Goal: Task Accomplishment & Management: Use online tool/utility

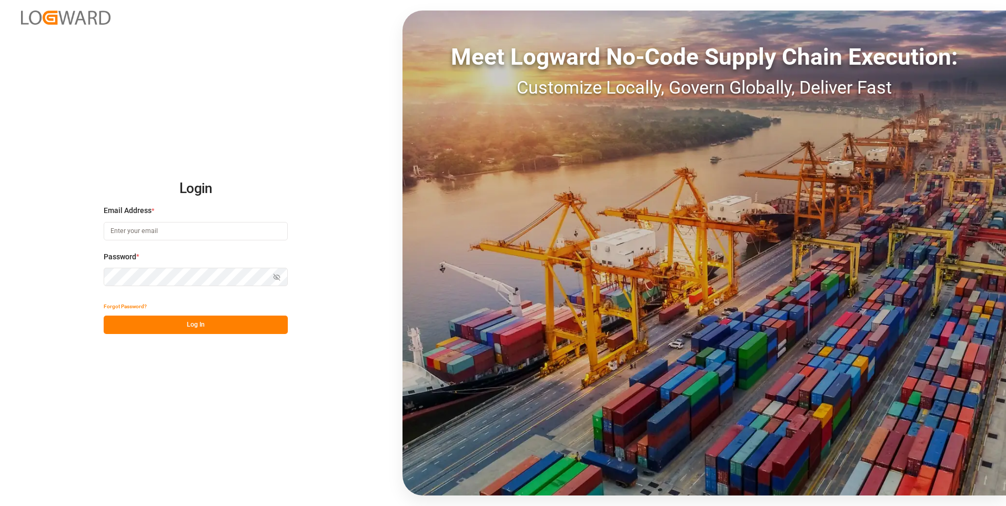
type input "[EMAIL_ADDRESS][DOMAIN_NAME]"
click at [214, 325] on button "Log In" at bounding box center [196, 325] width 184 height 18
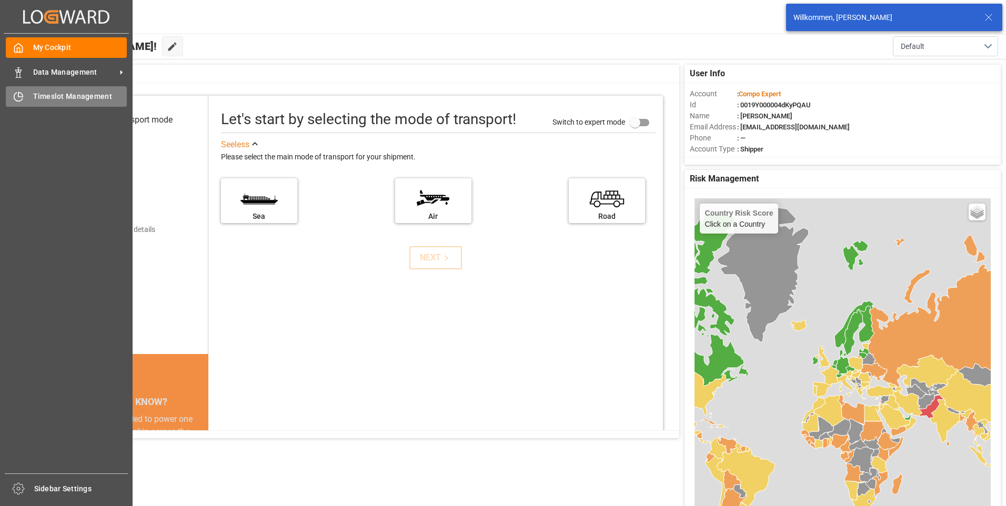
click at [19, 100] on icon at bounding box center [18, 97] width 11 height 11
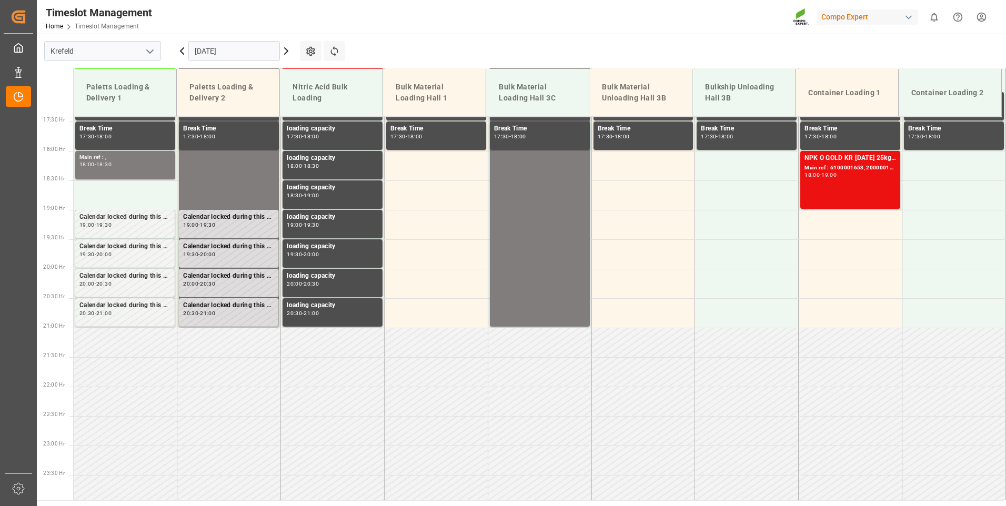
scroll to position [1031, 0]
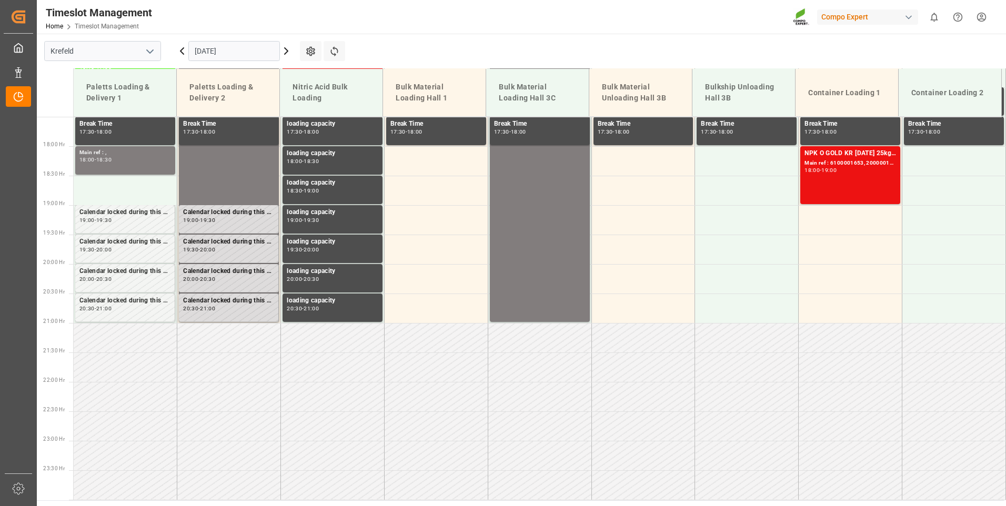
click at [285, 49] on icon at bounding box center [286, 51] width 13 height 13
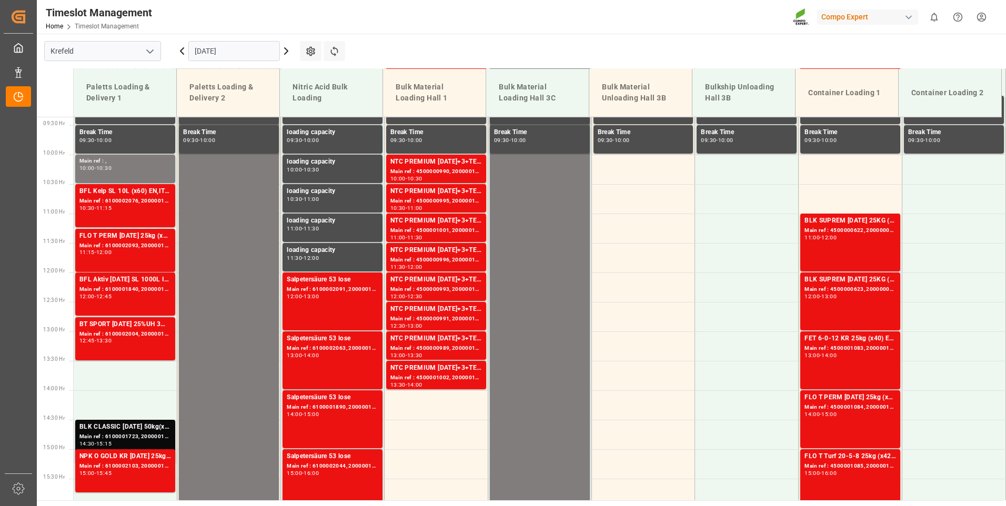
scroll to position [558, 0]
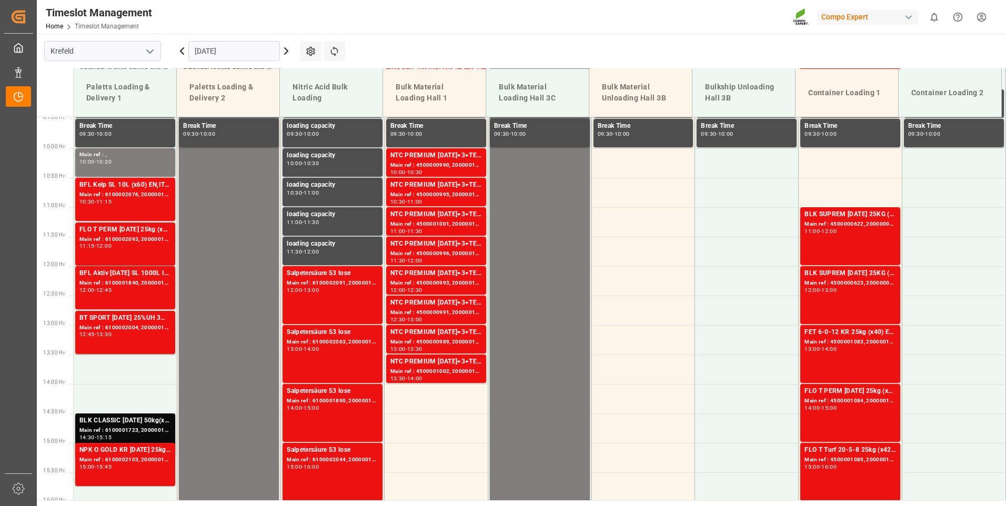
click at [285, 48] on icon at bounding box center [286, 51] width 3 height 6
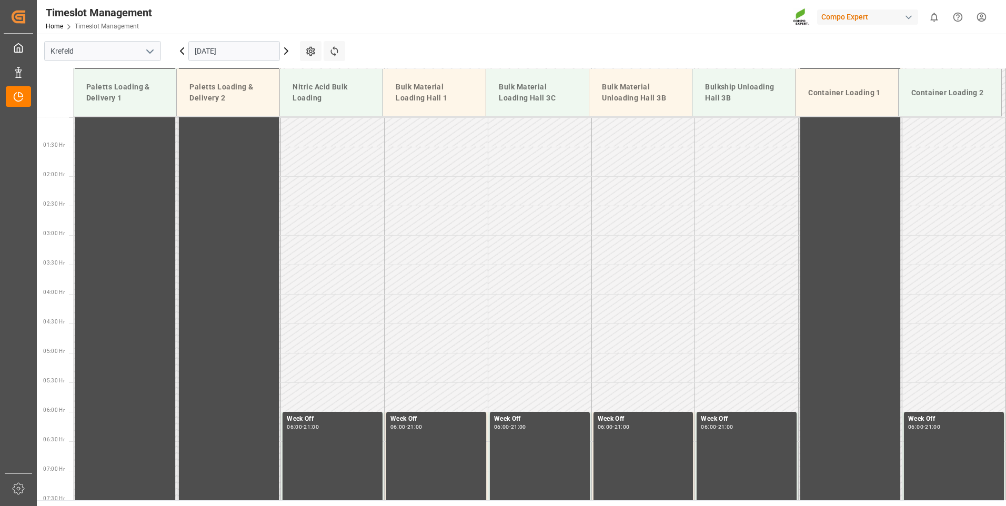
scroll to position [239, 0]
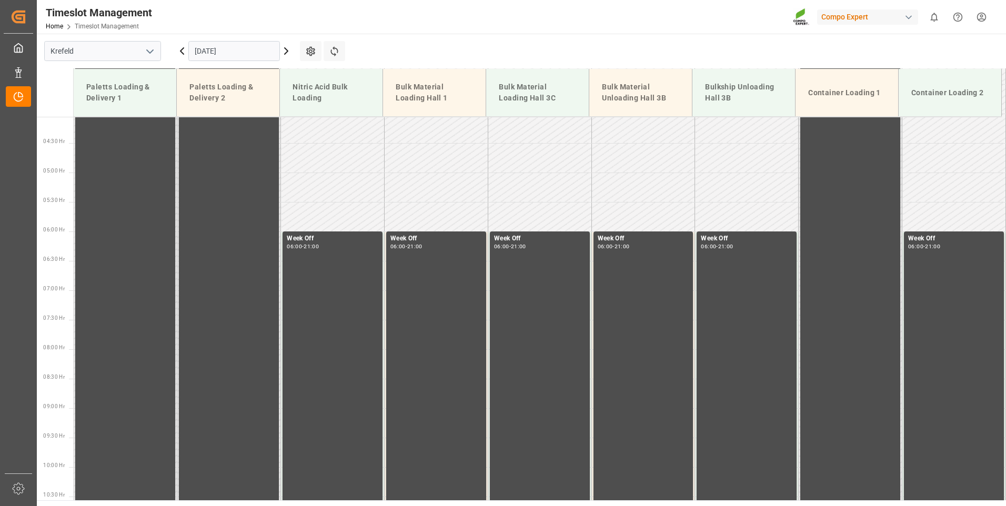
click at [285, 48] on icon at bounding box center [286, 51] width 3 height 6
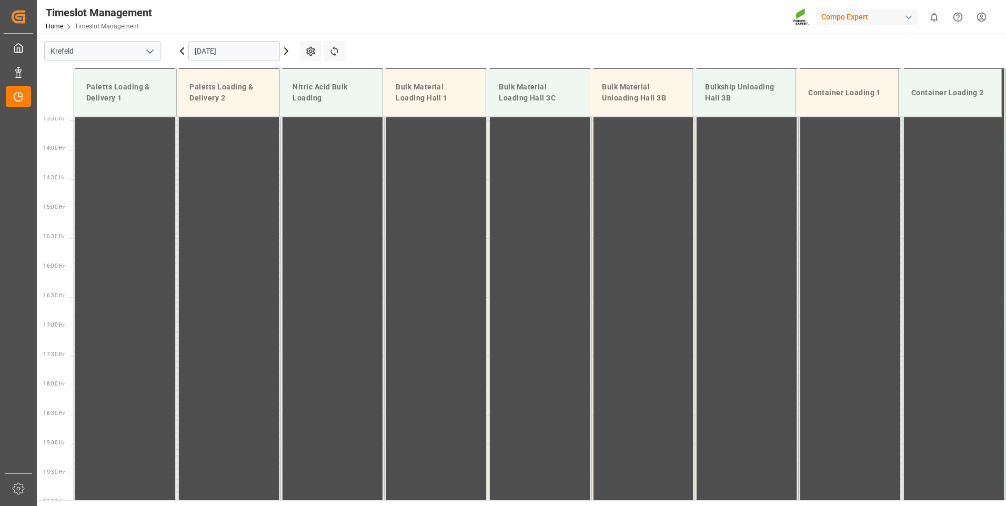
scroll to position [973, 0]
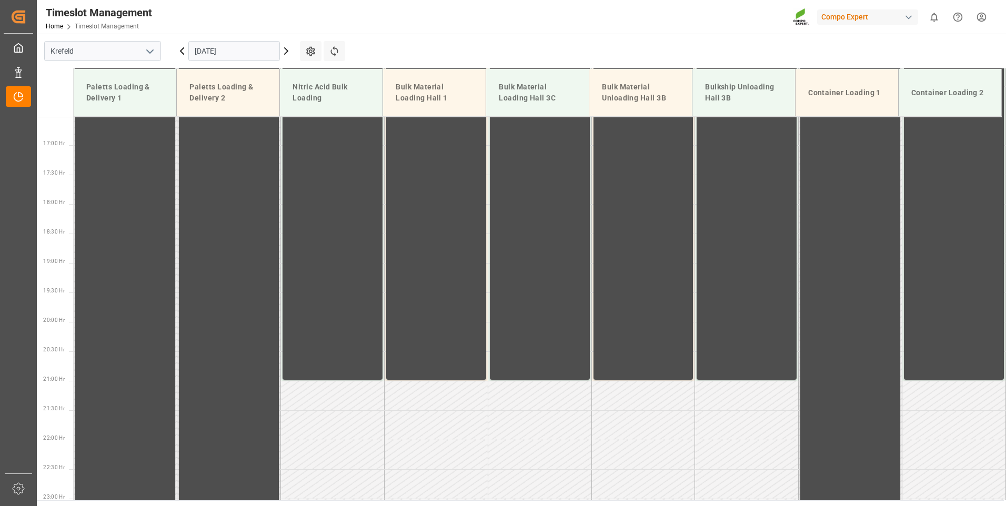
click at [285, 48] on icon at bounding box center [286, 51] width 3 height 6
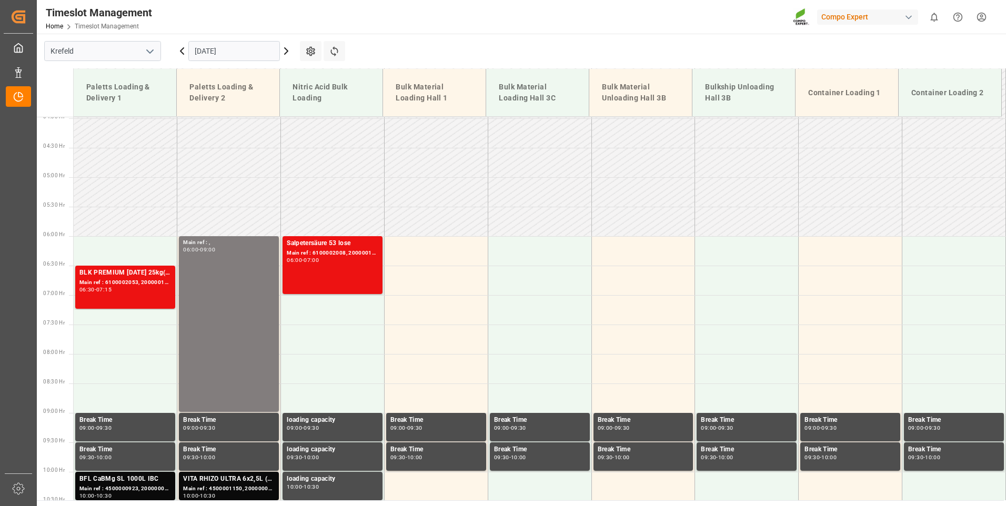
scroll to position [242, 0]
